Goal: Information Seeking & Learning: Learn about a topic

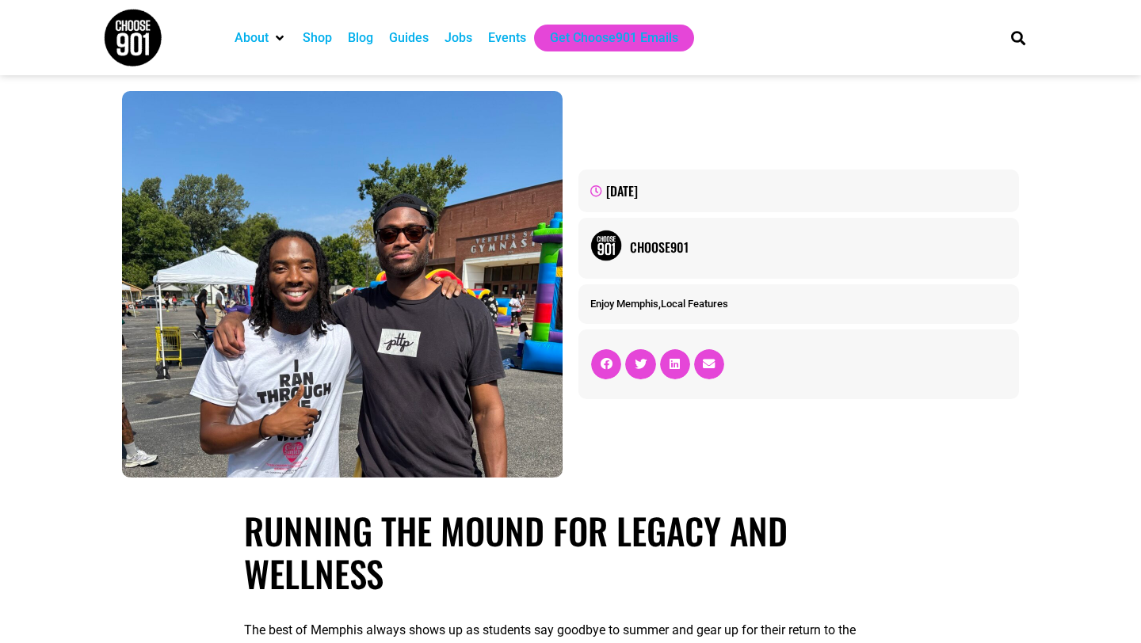
click at [358, 39] on div "Blog" at bounding box center [360, 38] width 25 height 19
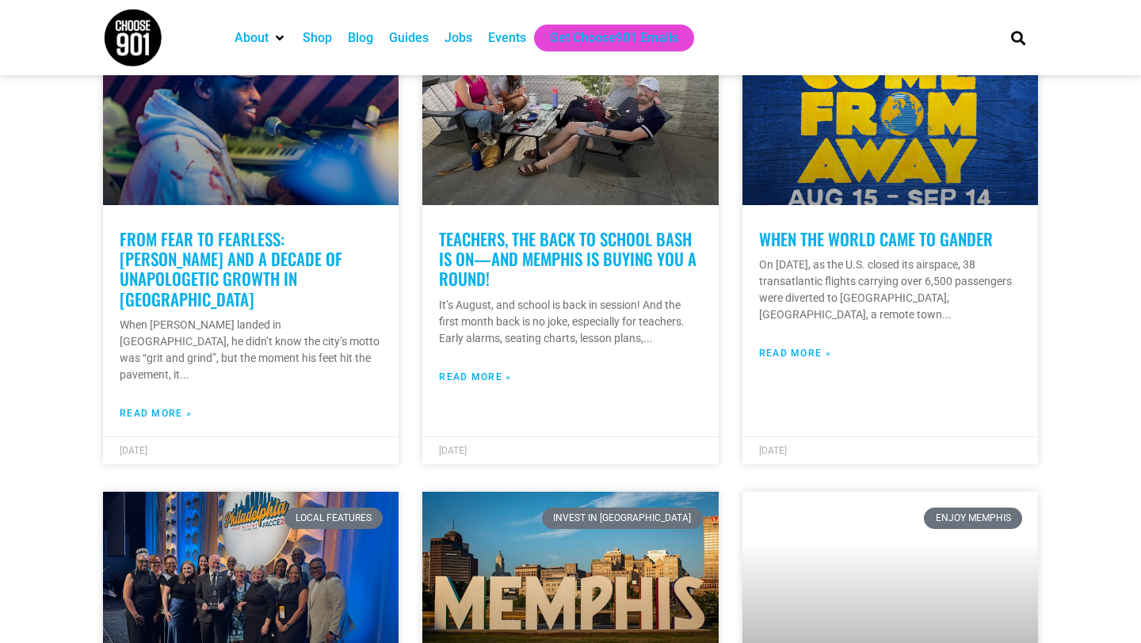
scroll to position [2283, 0]
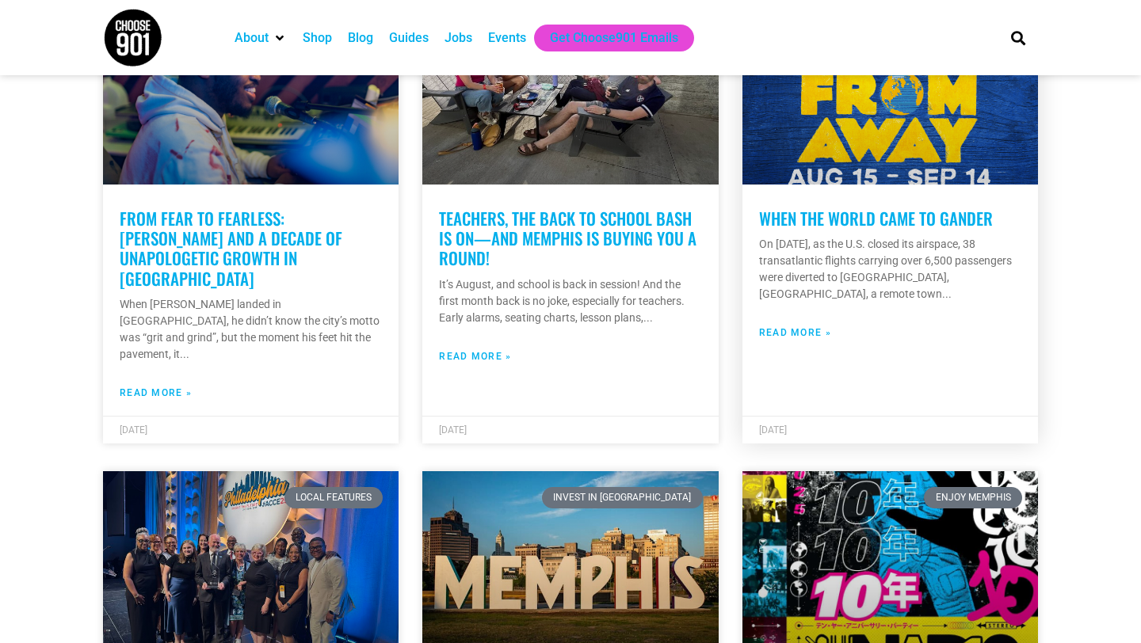
click at [789, 207] on link "When the World Came to Gander" at bounding box center [876, 218] width 234 height 25
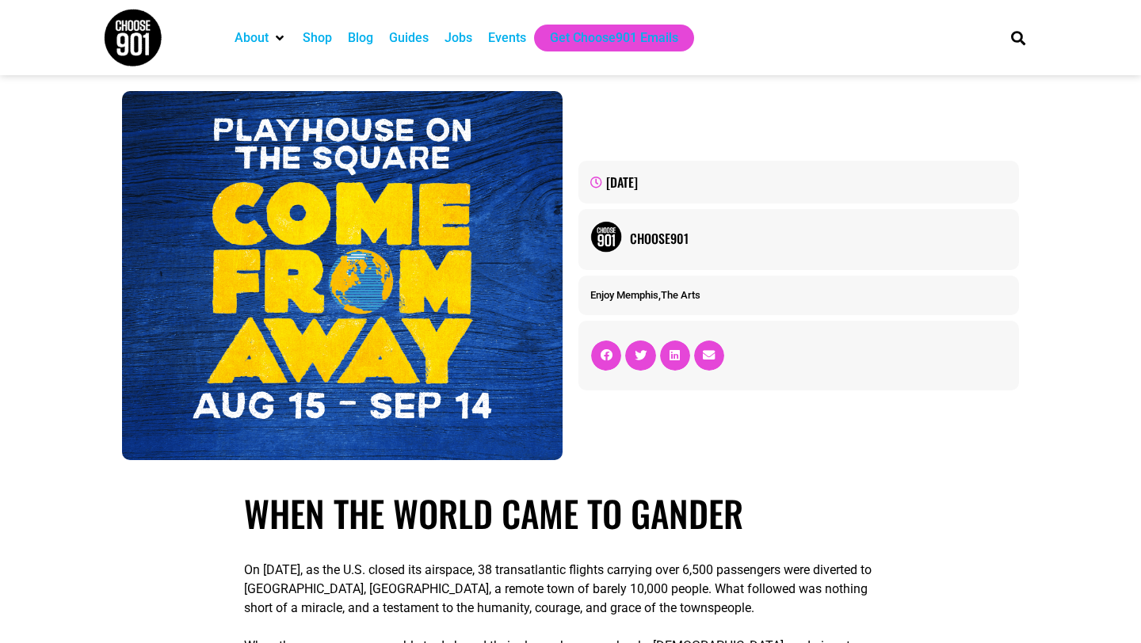
click at [709, 132] on div "August 5, 2025 Choose901 Enjoy Memphis , The Arts" at bounding box center [798, 275] width 456 height 385
click at [142, 44] on img at bounding box center [132, 37] width 59 height 59
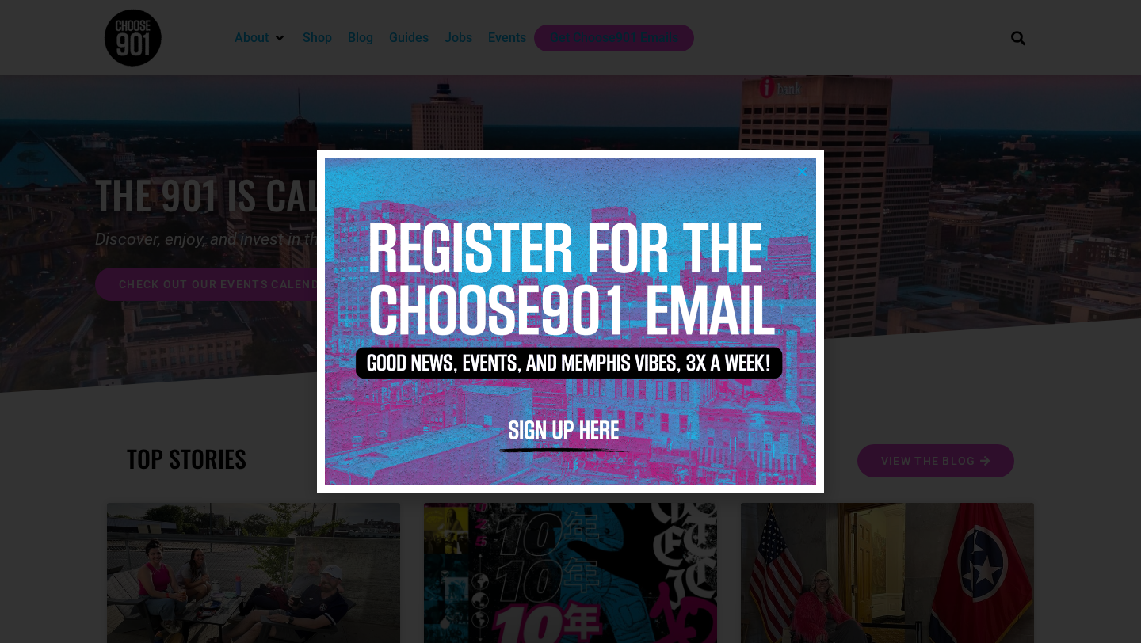
click at [799, 170] on icon "Close" at bounding box center [802, 172] width 12 height 12
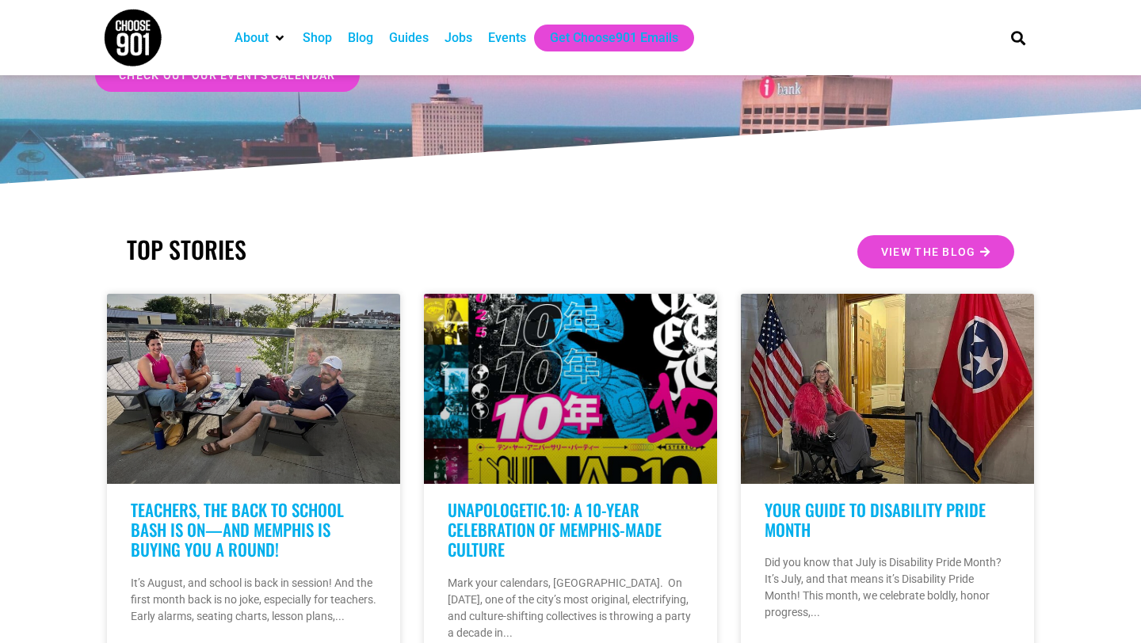
scroll to position [199, 0]
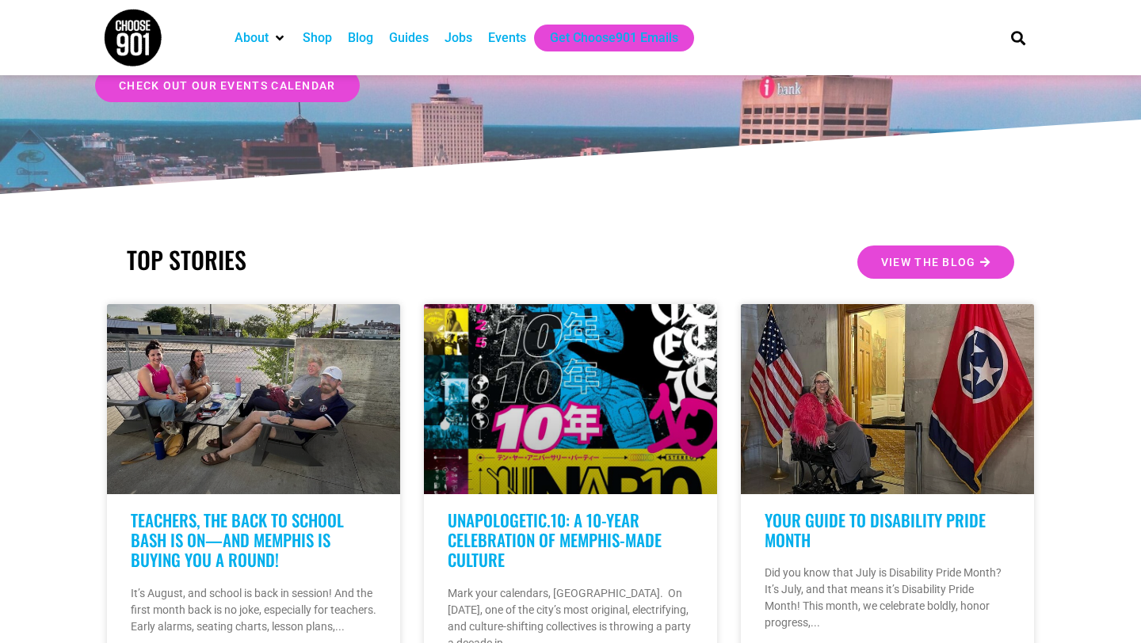
click at [360, 39] on div "Blog" at bounding box center [360, 38] width 25 height 19
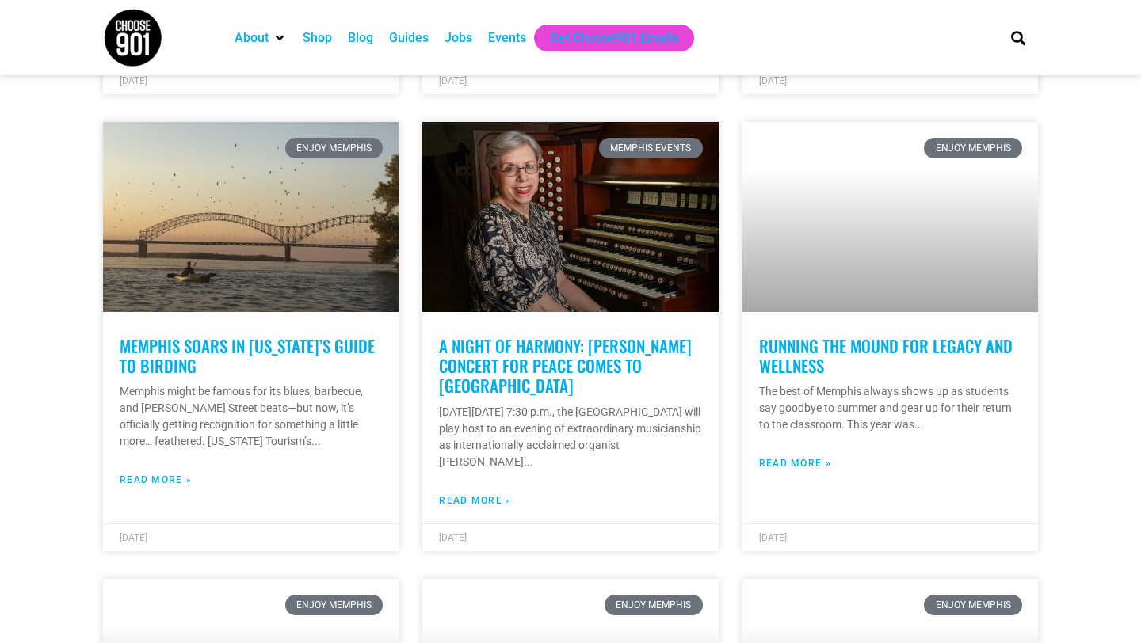
scroll to position [1268, 0]
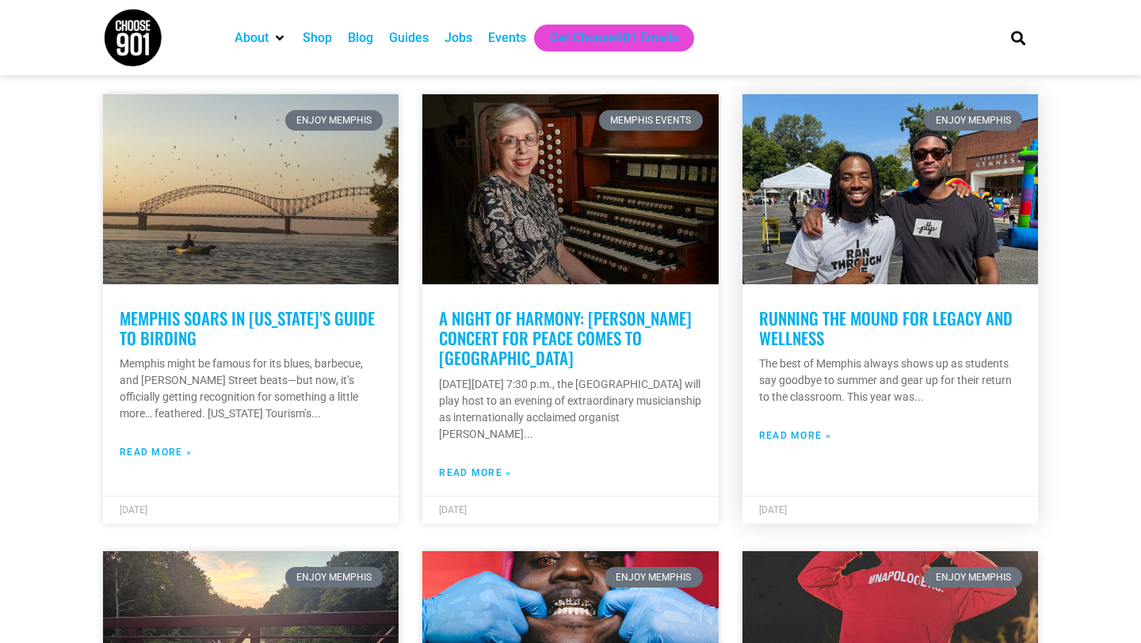
click at [817, 324] on link "Running The Mound For Legacy and Wellness" at bounding box center [886, 328] width 254 height 44
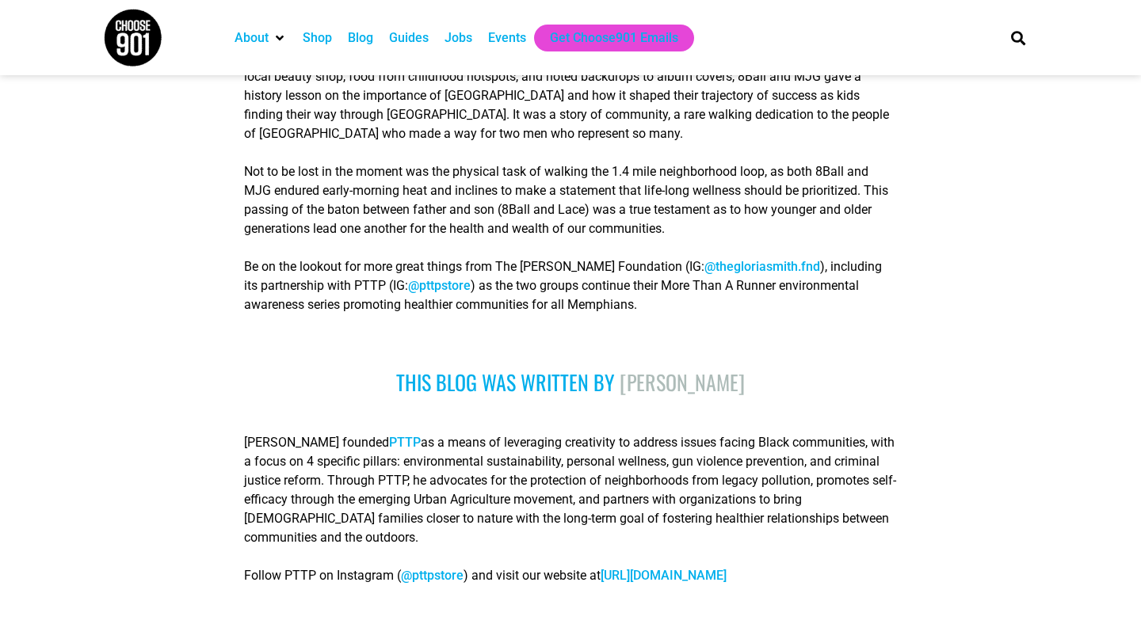
scroll to position [1733, 0]
click at [417, 294] on link "@pttpstore" at bounding box center [439, 286] width 63 height 15
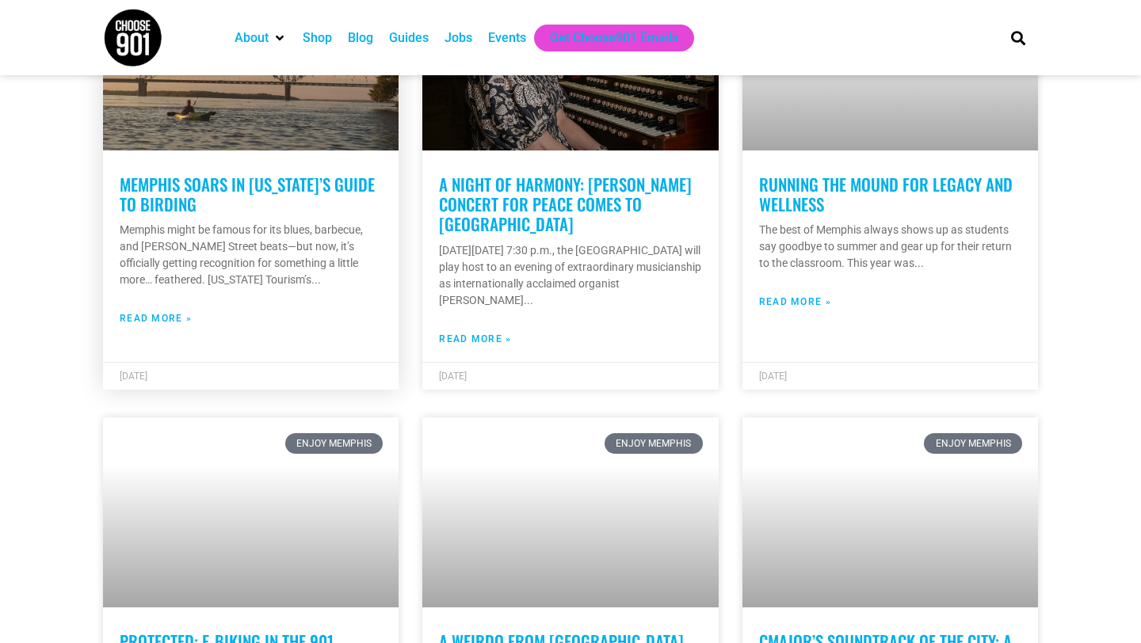
scroll to position [1405, 0]
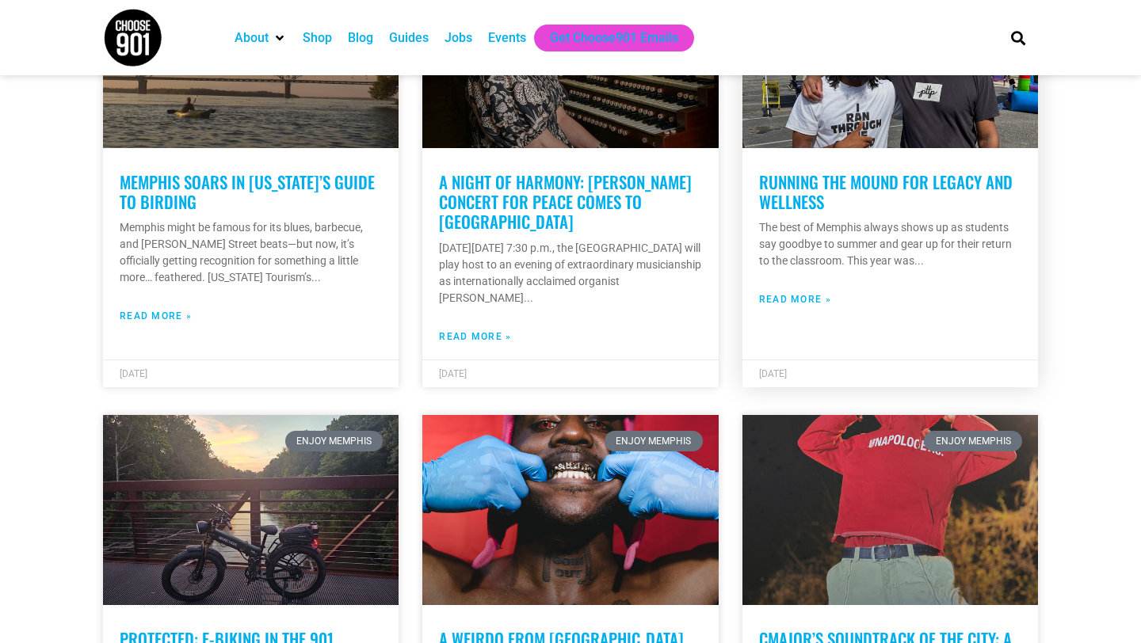
click at [786, 195] on link "Running The Mound For Legacy and Wellness" at bounding box center [886, 192] width 254 height 44
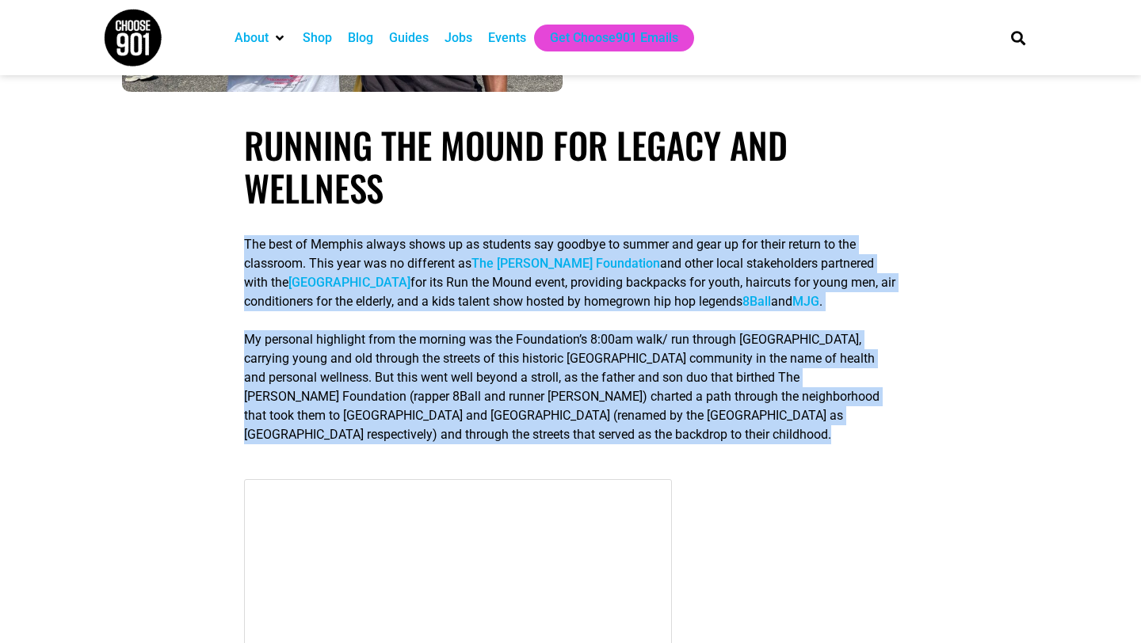
scroll to position [396, 0]
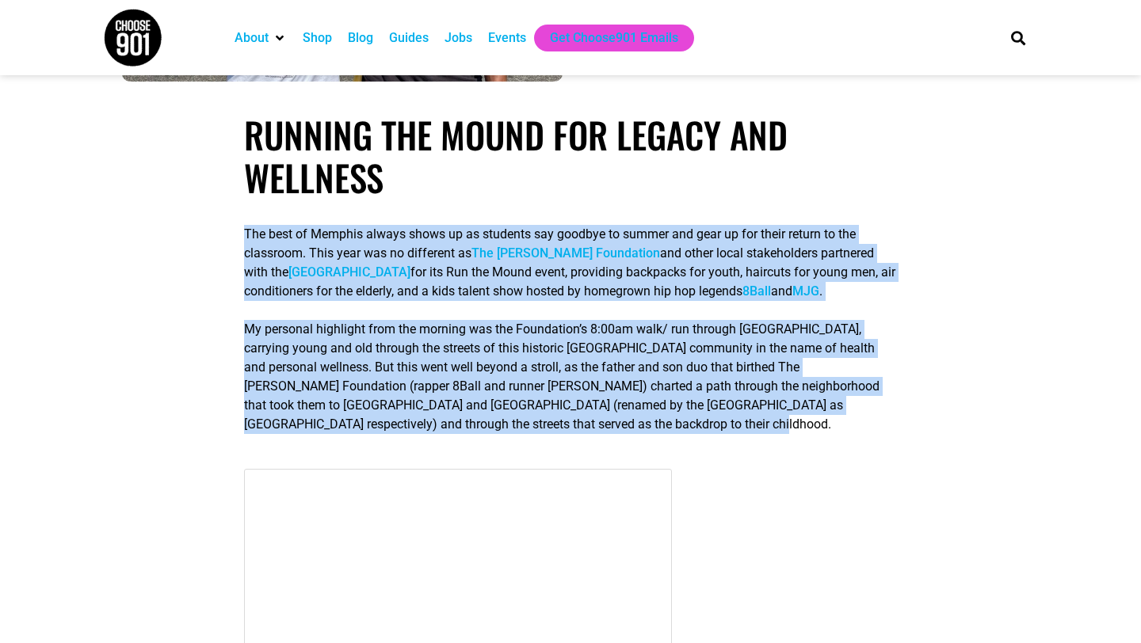
drag, startPoint x: 242, startPoint y: 336, endPoint x: 444, endPoint y: 474, distance: 243.9
click at [444, 461] on div "The best of Memphis always shows up as students say goodbye to summer and gear …" at bounding box center [570, 332] width 669 height 257
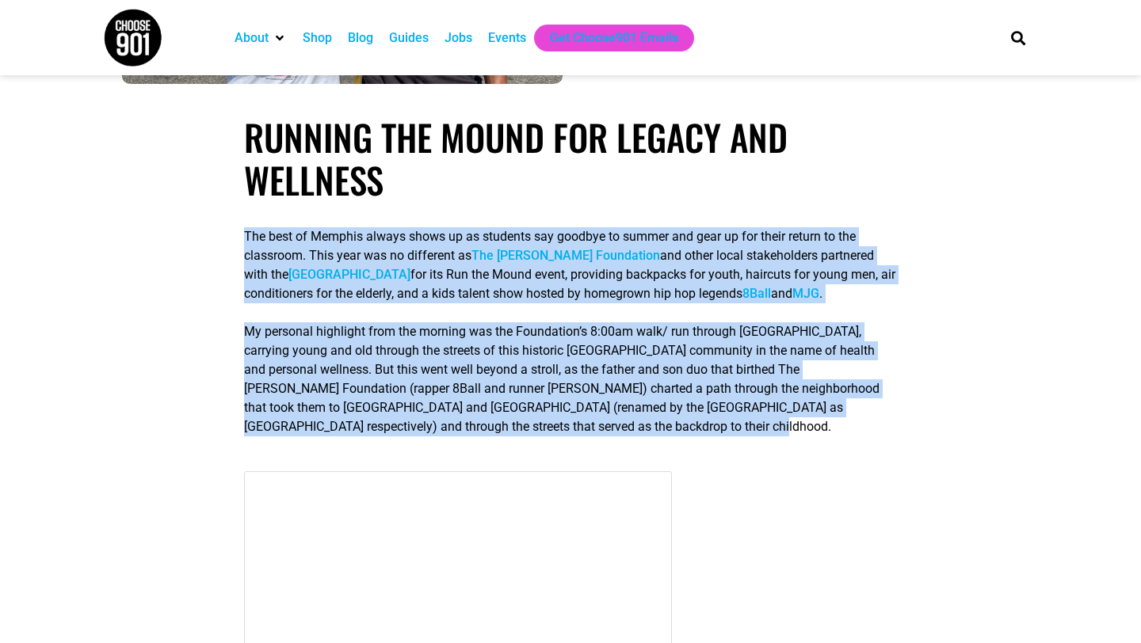
scroll to position [383, 0]
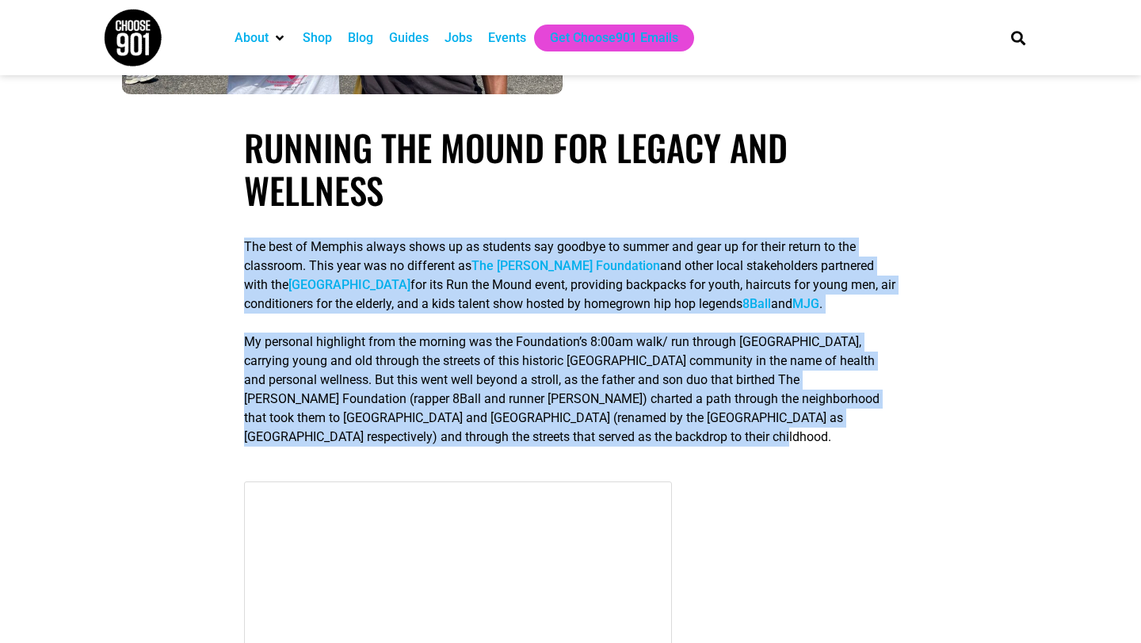
click at [352, 276] on p "The best of Memphis always shows up as students say goodbye to summer and gear …" at bounding box center [570, 276] width 653 height 76
drag, startPoint x: 244, startPoint y: 238, endPoint x: 624, endPoint y: 465, distance: 443.1
click at [624, 447] on div "The best of Memphis always shows up as students say goodbye to summer and gear …" at bounding box center [570, 342] width 653 height 209
copy div "Lor ipsu do Sitamet consec adipi el se doeiusmo tem incidid ut labore etd magn …"
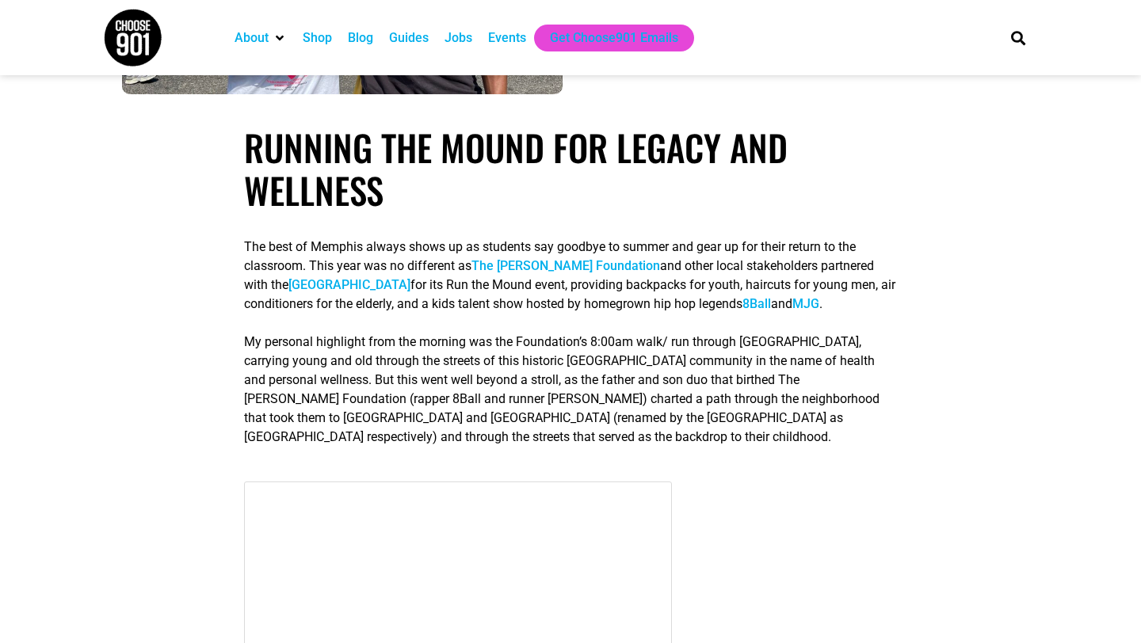
click at [841, 286] on span "The best of Memphis always shows up as students say goodbye to summer and gear …" at bounding box center [569, 275] width 651 height 72
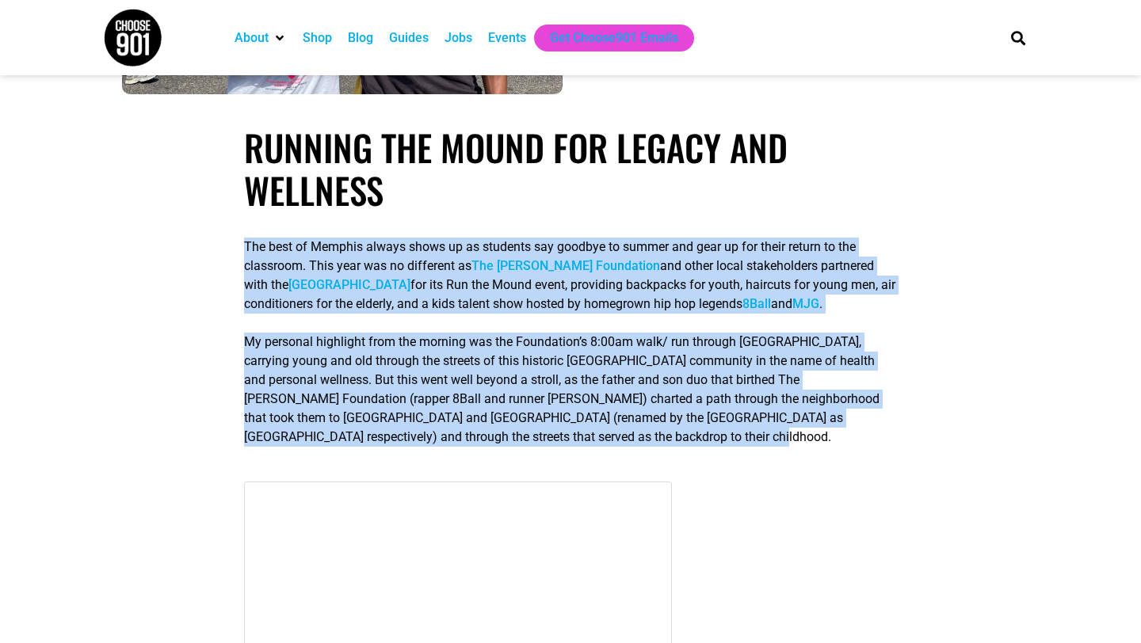
drag, startPoint x: 235, startPoint y: 242, endPoint x: 631, endPoint y: 452, distance: 448.7
copy div "Lor ipsu do Sitamet consec adipi el se doeiusmo tem incidid ut labore etd magn …"
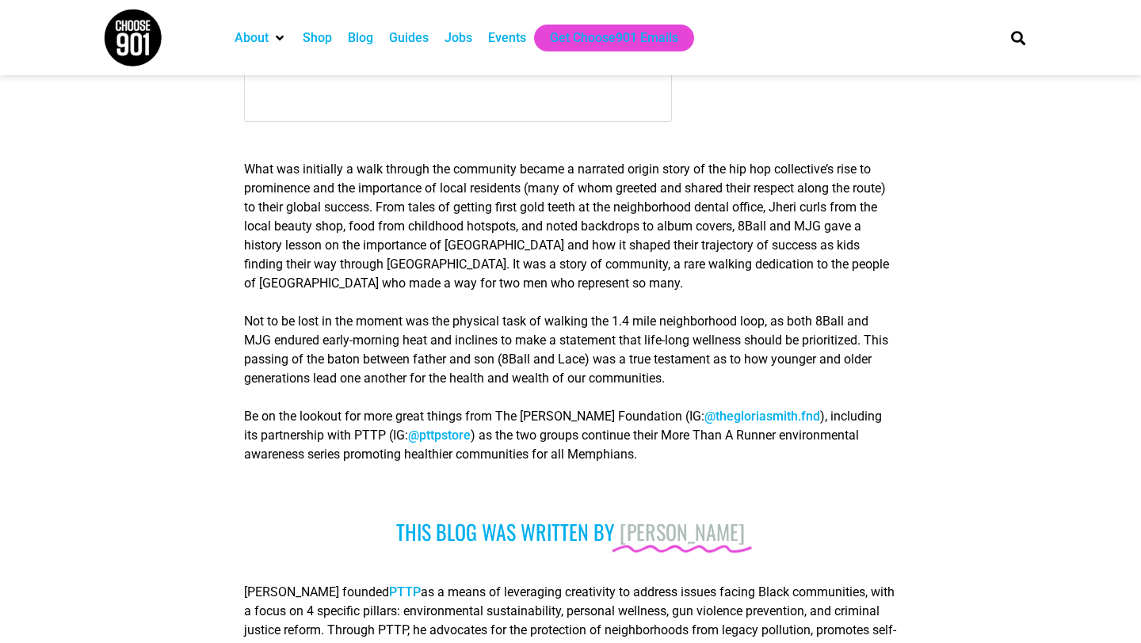
scroll to position [1621, 0]
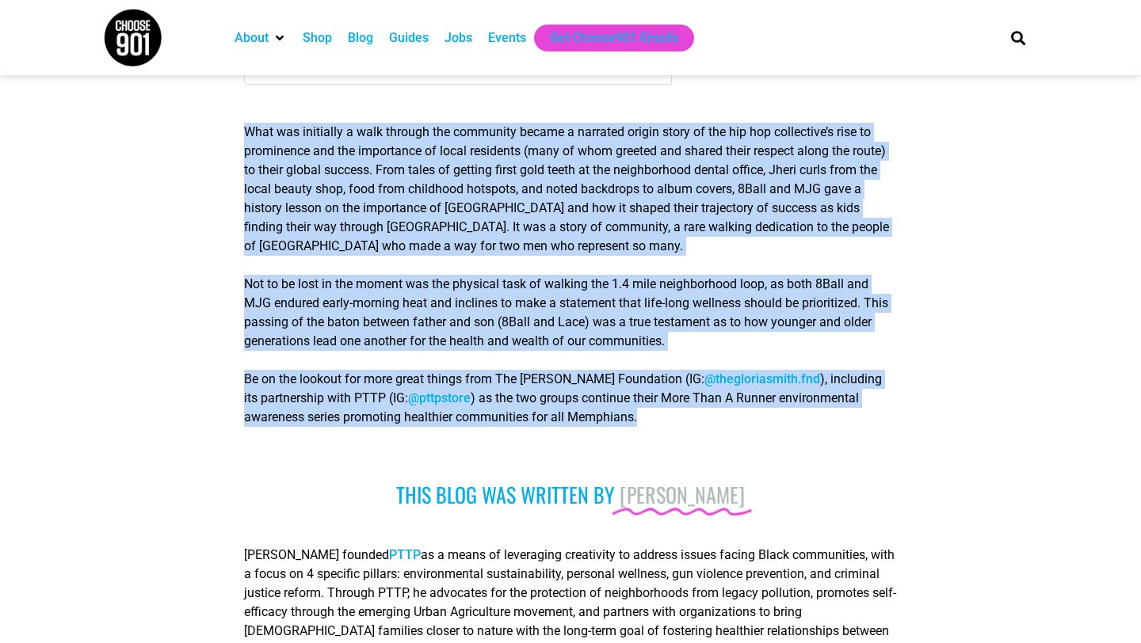
drag, startPoint x: 238, startPoint y: 158, endPoint x: 626, endPoint y: 450, distance: 485.4
click at [626, 450] on div "What was initially a walk through the community became a narrated origin story …" at bounding box center [570, 278] width 669 height 352
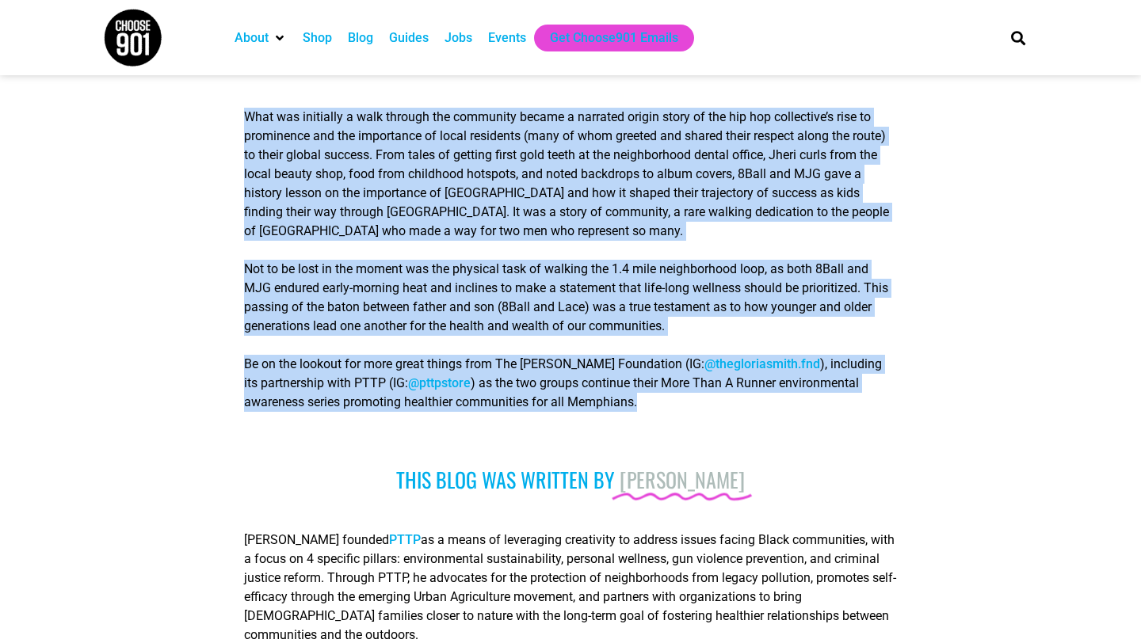
scroll to position [1659, 0]
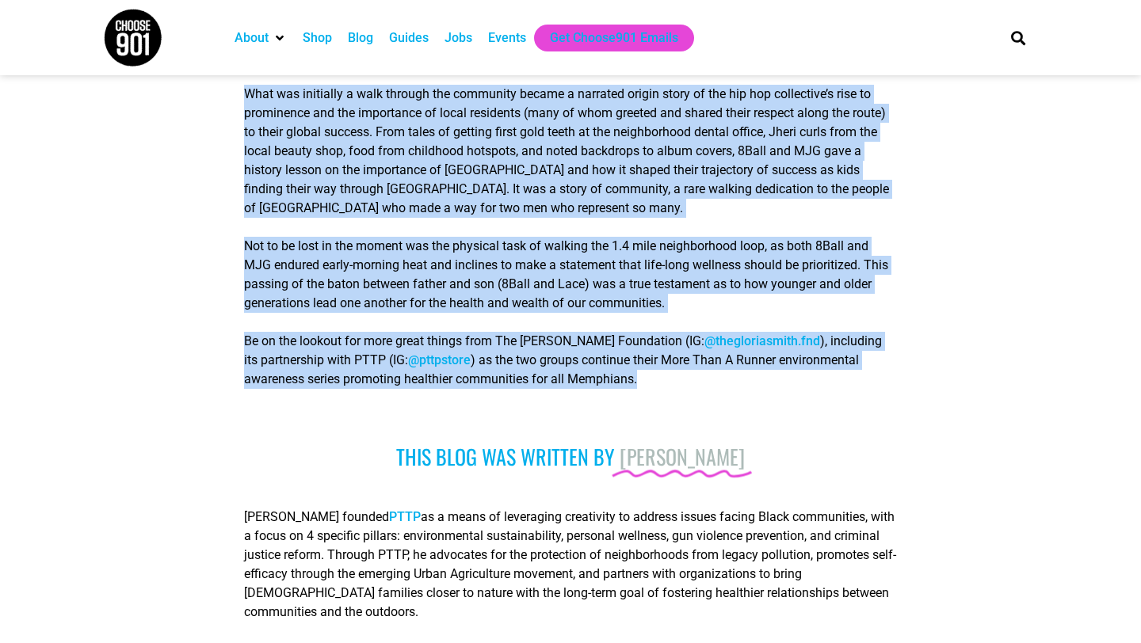
copy div "Lore ips dolorsita c adip elitsed doe temporinc utlabo e dolorema aliqua enima …"
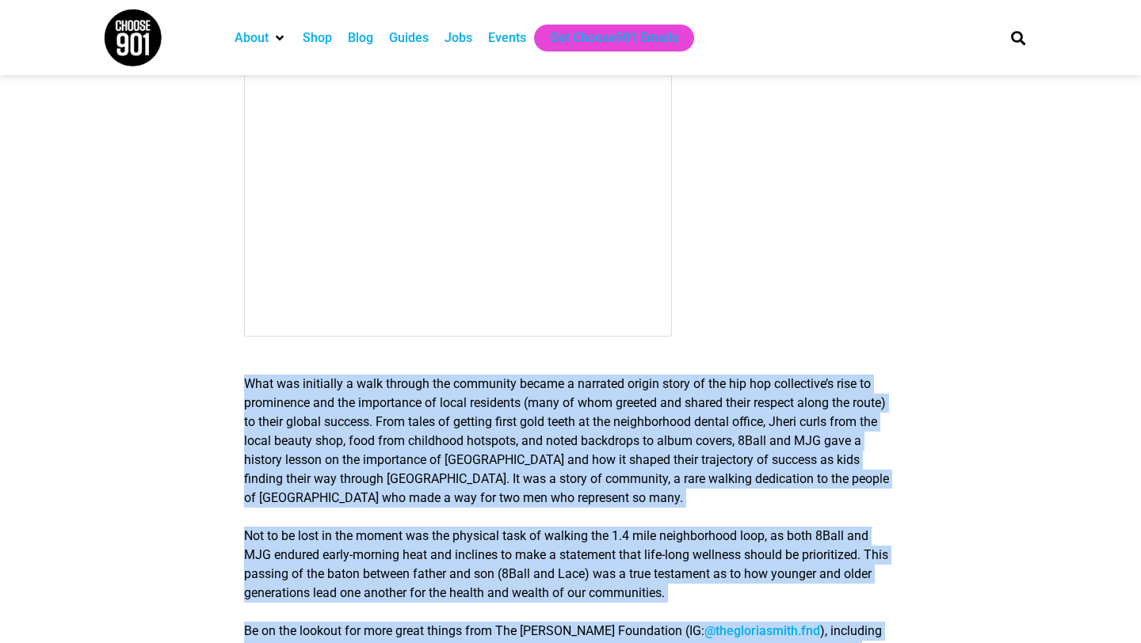
scroll to position [1371, 0]
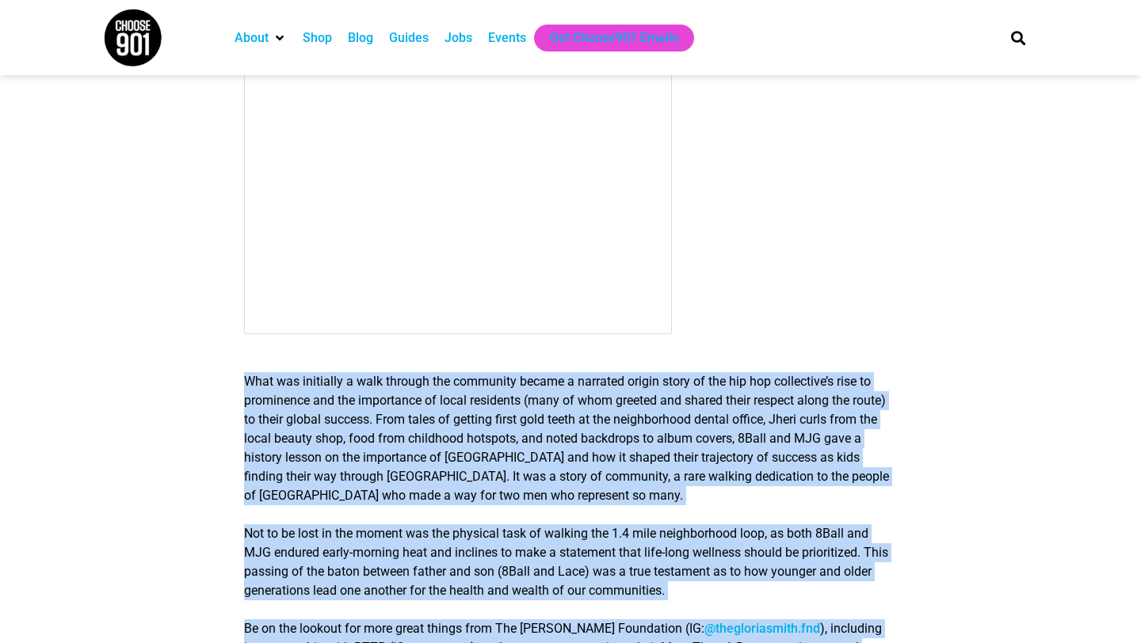
click at [628, 505] on p "What was initially a walk through the community became a narrated origin story …" at bounding box center [570, 438] width 653 height 133
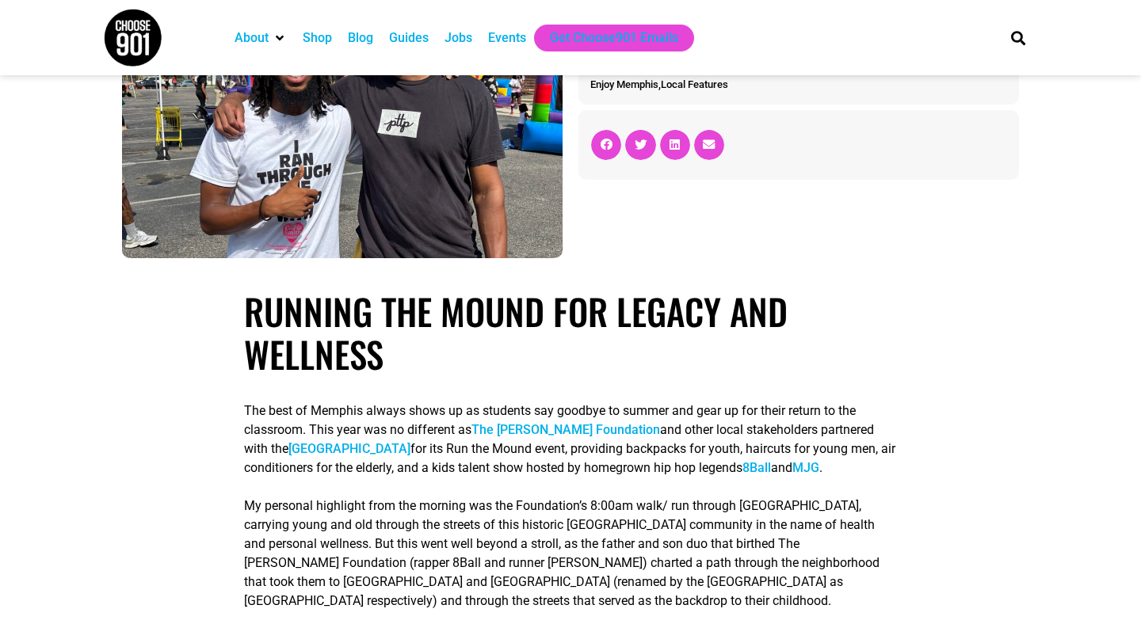
scroll to position [90, 0]
